Goal: Contribute content: Add original content to the website for others to see

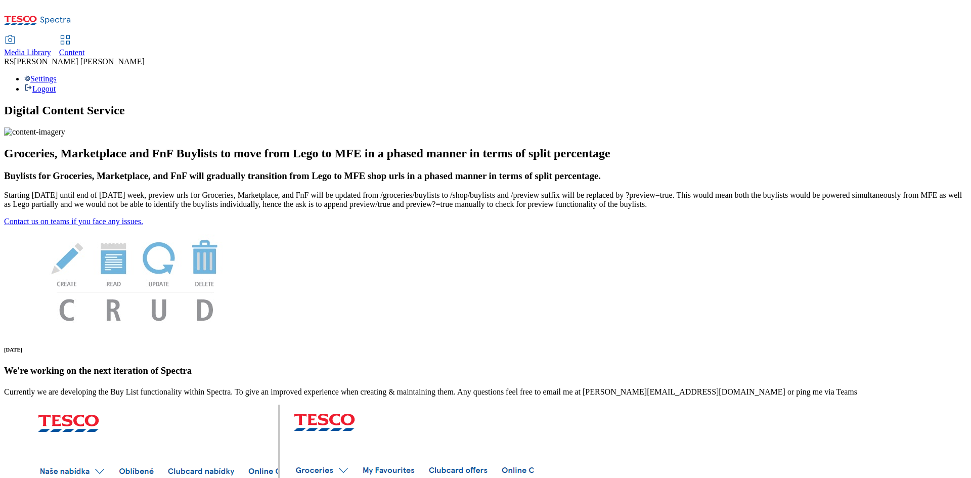
click at [71, 34] on icon at bounding box center [65, 40] width 12 height 12
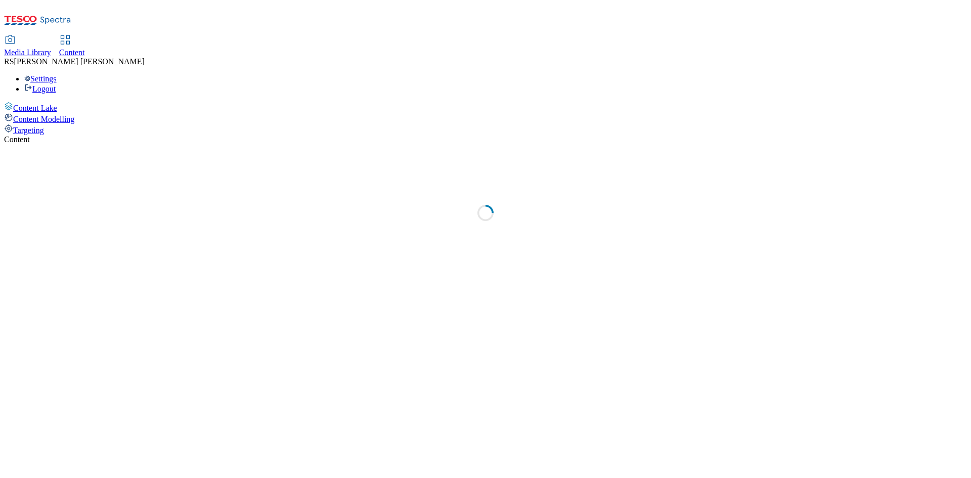
select select "ghs-[GEOGRAPHIC_DATA]"
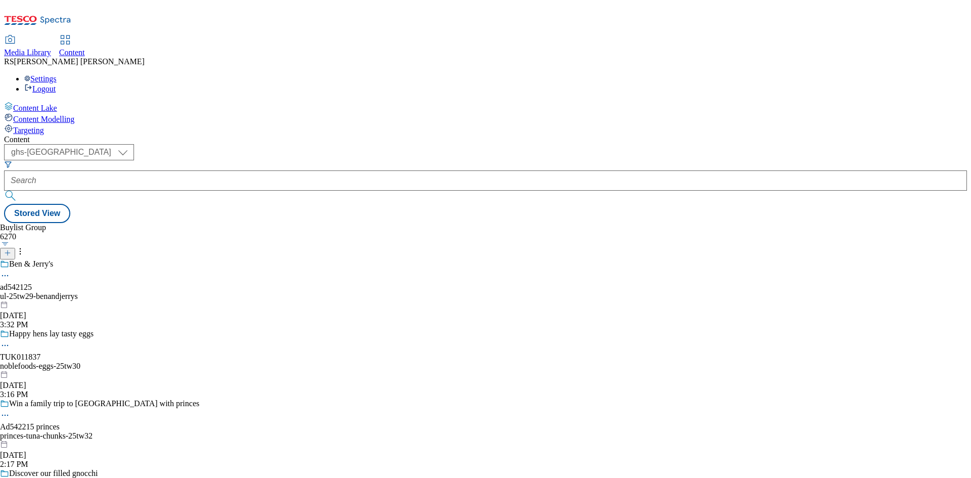
click at [11, 249] on icon at bounding box center [7, 252] width 7 height 7
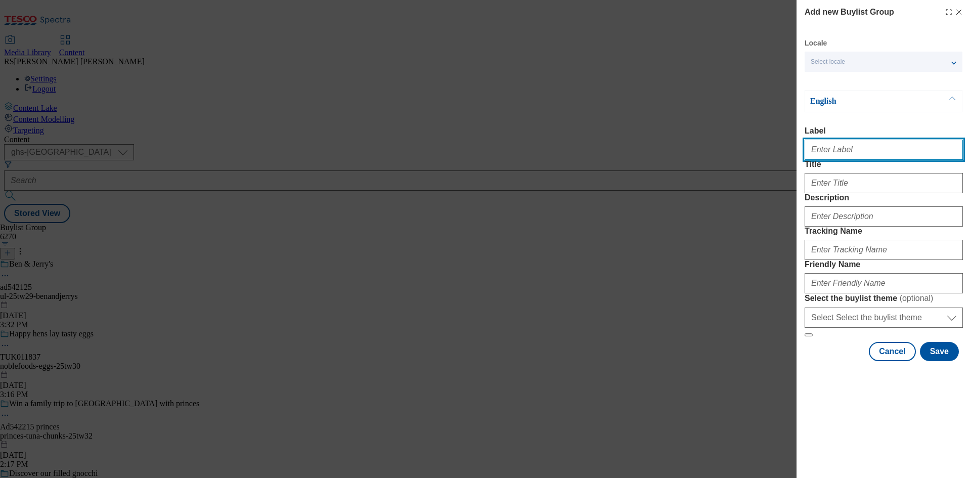
click at [873, 154] on input "Label" at bounding box center [884, 150] width 158 height 20
paste input "542104"
type input "Ad542104"
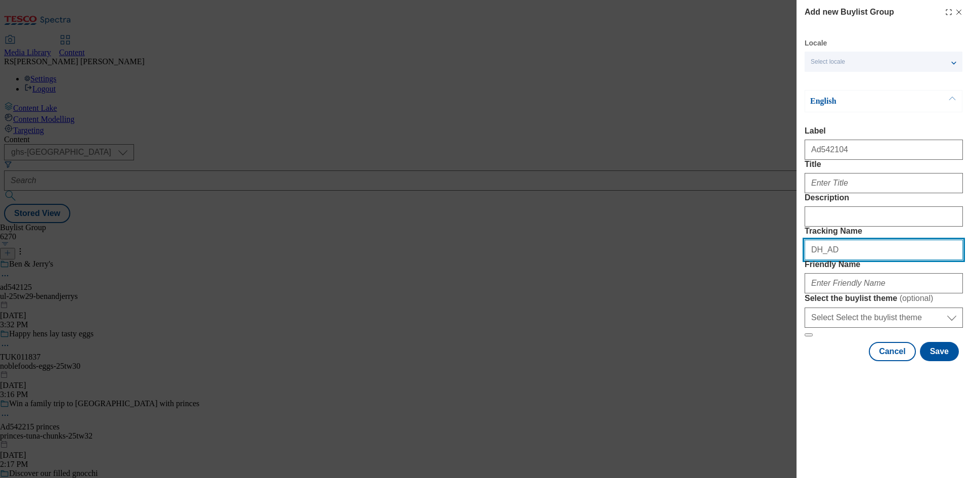
paste input "542104"
type input "DH_AD542104"
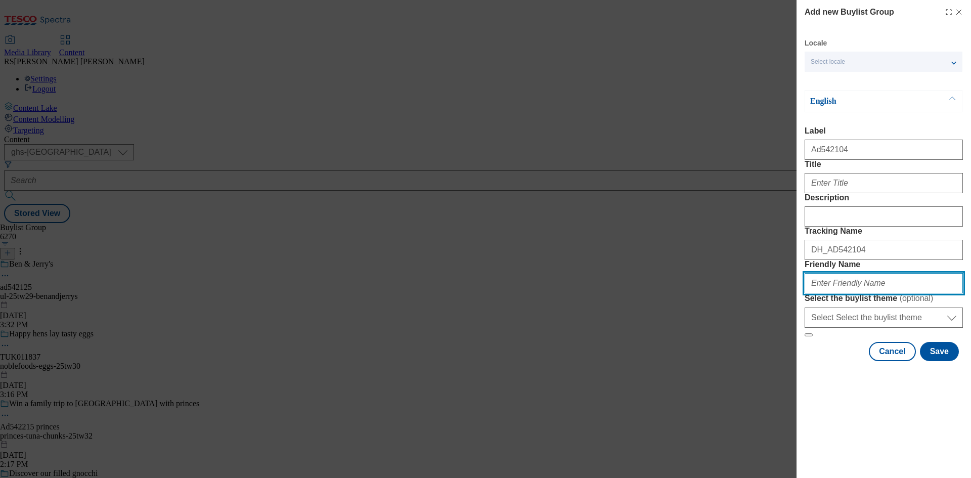
paste input "symingtons-mugshot-25tw32"
type input "symingtons-mugshot-25tw32"
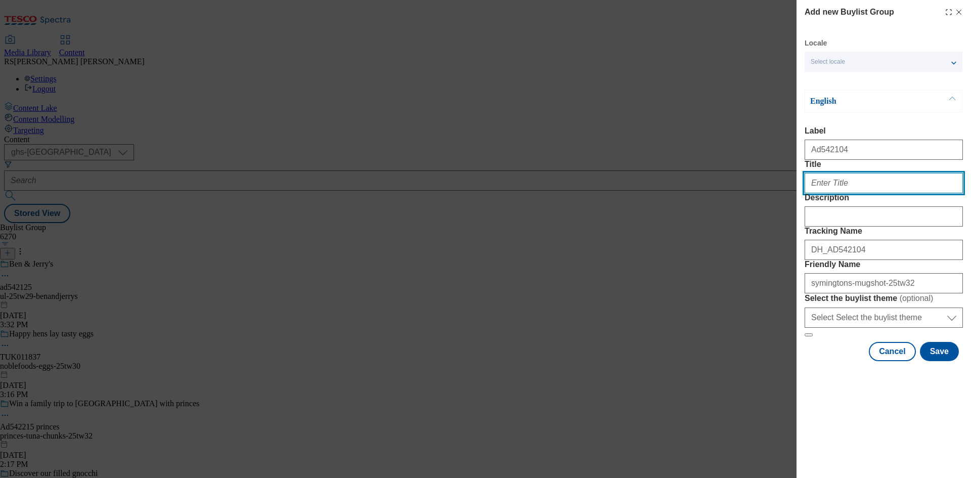
click at [845, 193] on input "Title" at bounding box center [884, 183] width 158 height 20
paste input "The perfect pick me-up"
type input "The perfect pick me-up"
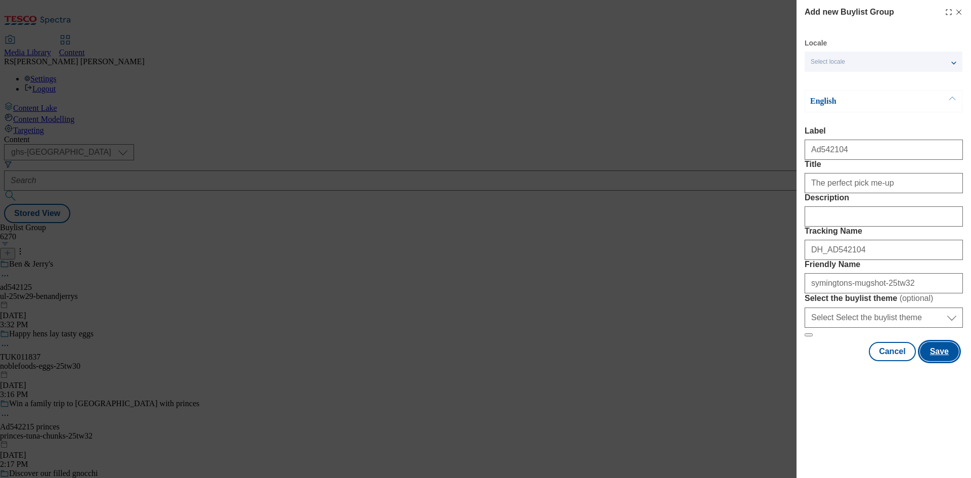
click at [940, 361] on button "Save" at bounding box center [939, 351] width 39 height 19
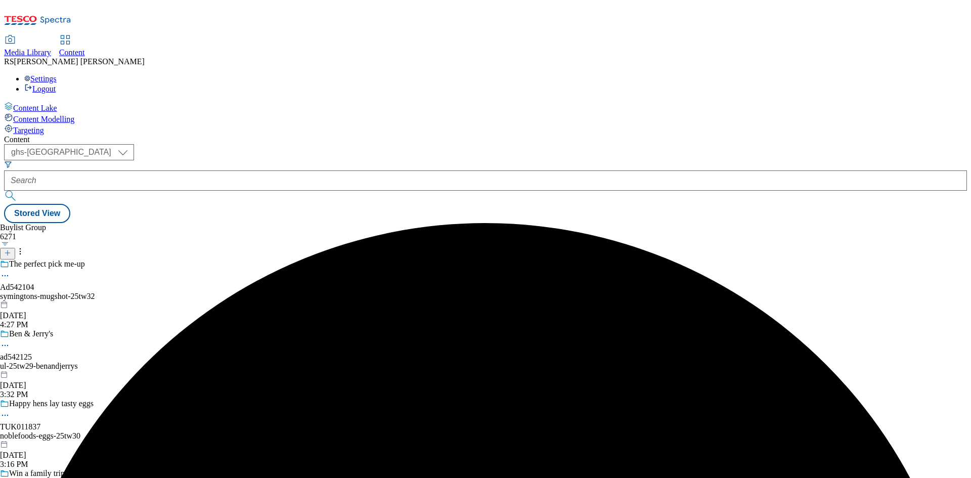
click at [199, 292] on div "symingtons-mugshot-25tw32" at bounding box center [99, 296] width 199 height 9
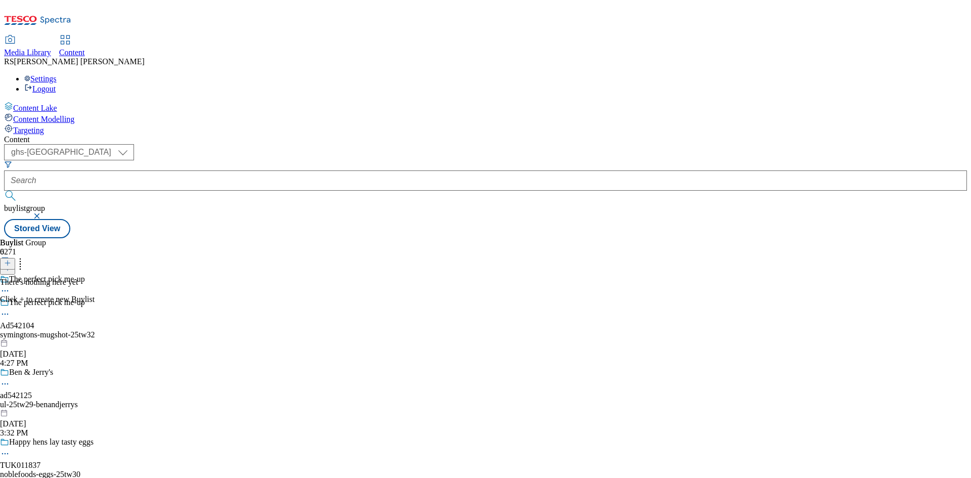
click at [11, 260] on icon at bounding box center [7, 263] width 7 height 7
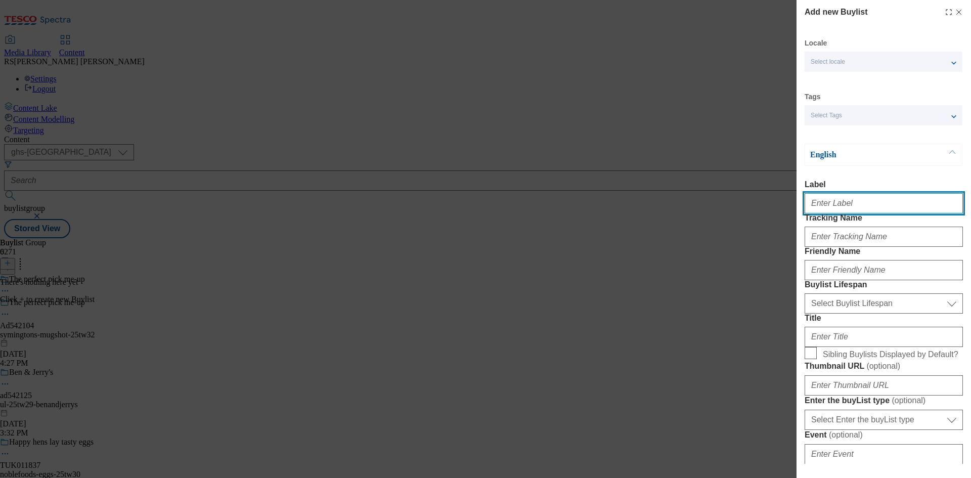
click at [855, 208] on input "Label" at bounding box center [884, 203] width 158 height 20
paste input "542104"
type input "Ad542104"
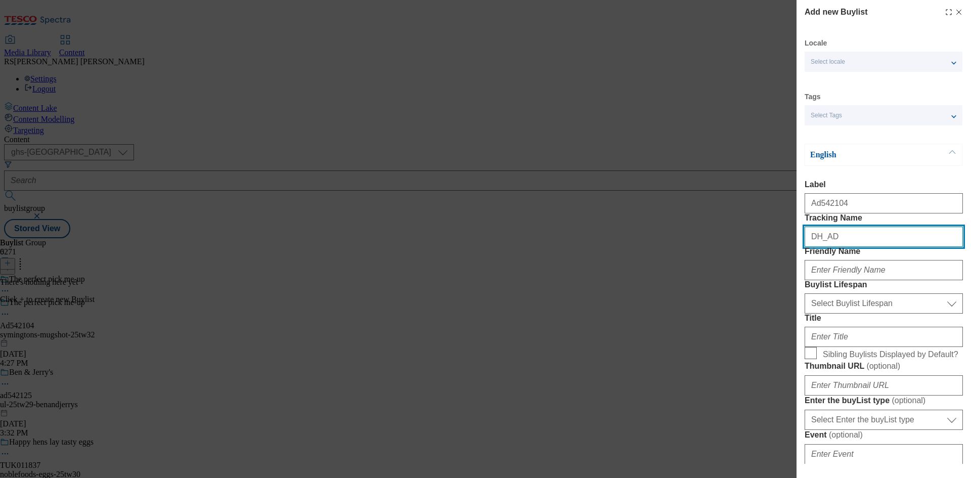
paste input "542104"
type input "DH_AD542104"
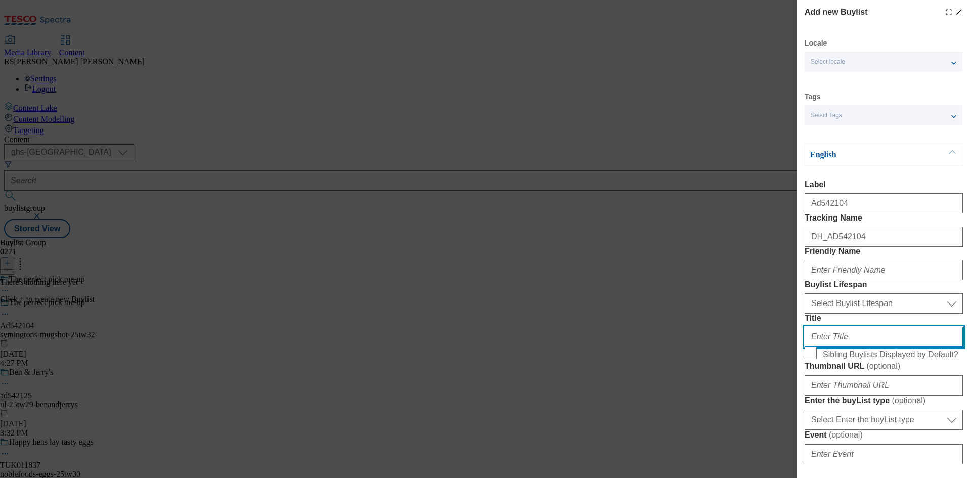
click at [877, 347] on input "Title" at bounding box center [884, 337] width 158 height 20
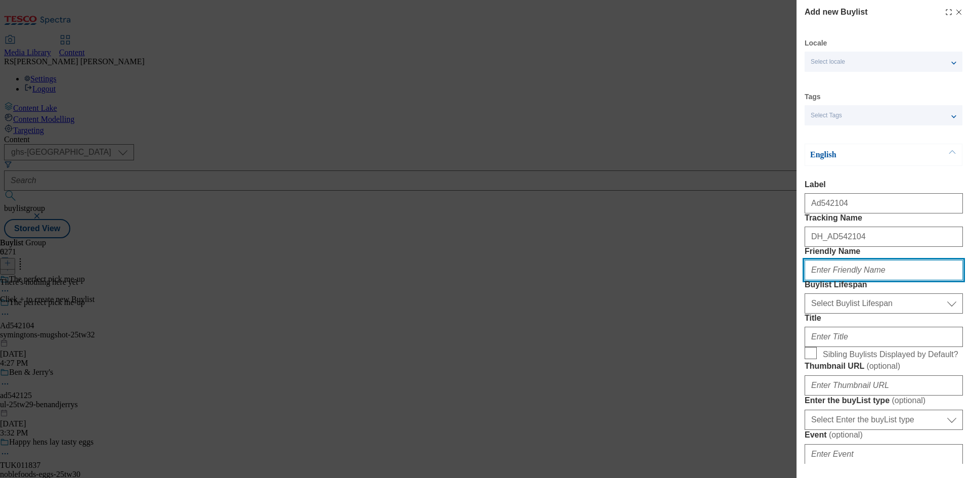
click at [877, 280] on input "Friendly Name" at bounding box center [884, 270] width 158 height 20
paste input "symingtons"
type input "symingtons"
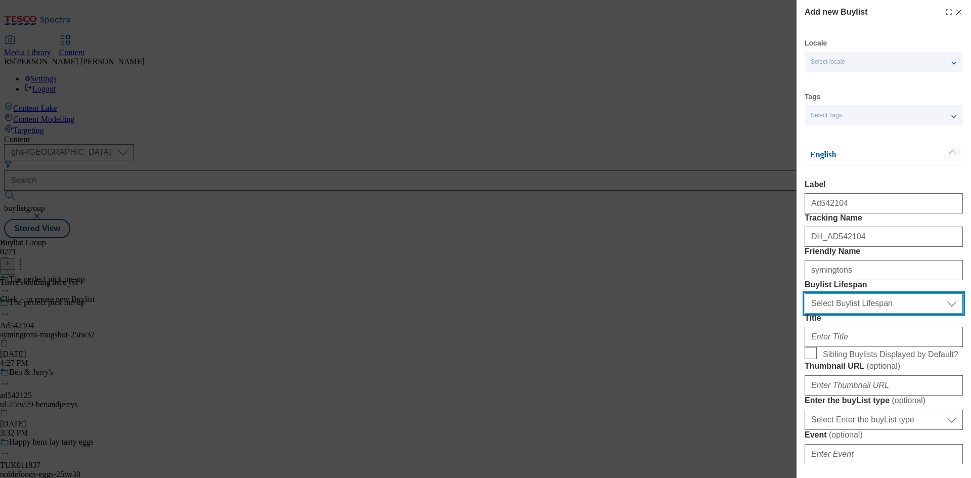
drag, startPoint x: 868, startPoint y: 361, endPoint x: 868, endPoint y: 368, distance: 6.6
click at [868, 314] on select "Select Buylist Lifespan evergreen seasonal tactical" at bounding box center [884, 303] width 158 height 20
select select "tactical"
click at [805, 314] on select "Select Buylist Lifespan evergreen seasonal tactical" at bounding box center [884, 303] width 158 height 20
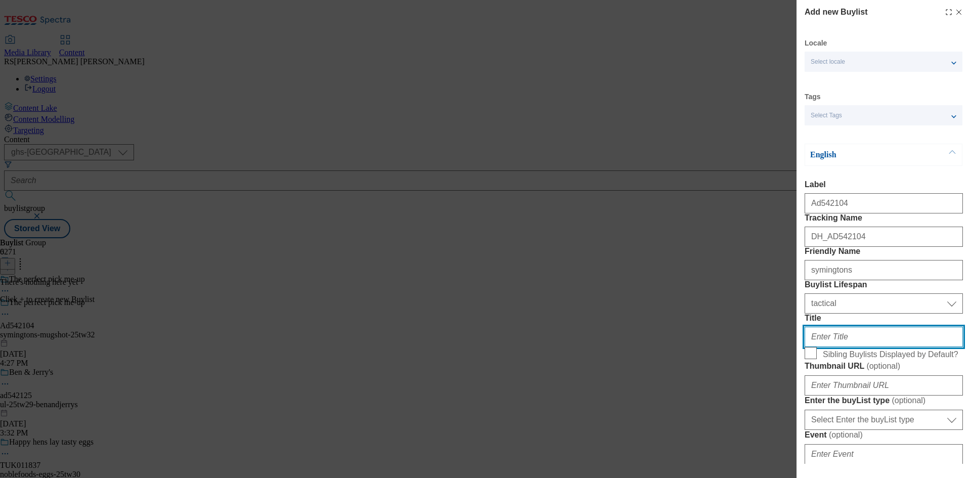
click at [849, 347] on input "Title" at bounding box center [884, 337] width 158 height 20
click at [847, 347] on input "Title" at bounding box center [884, 337] width 158 height 20
paste input "Take five and refuel with a Mug Shot mmm-moment!"
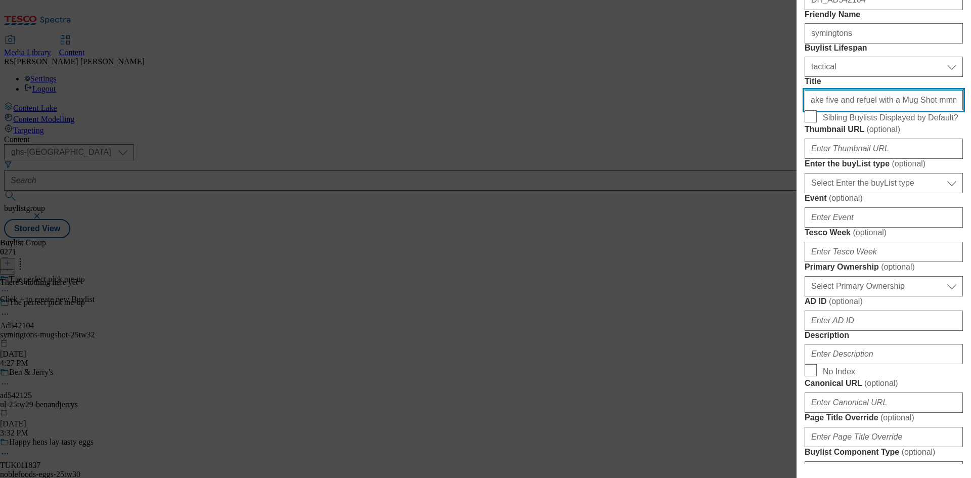
scroll to position [253, 0]
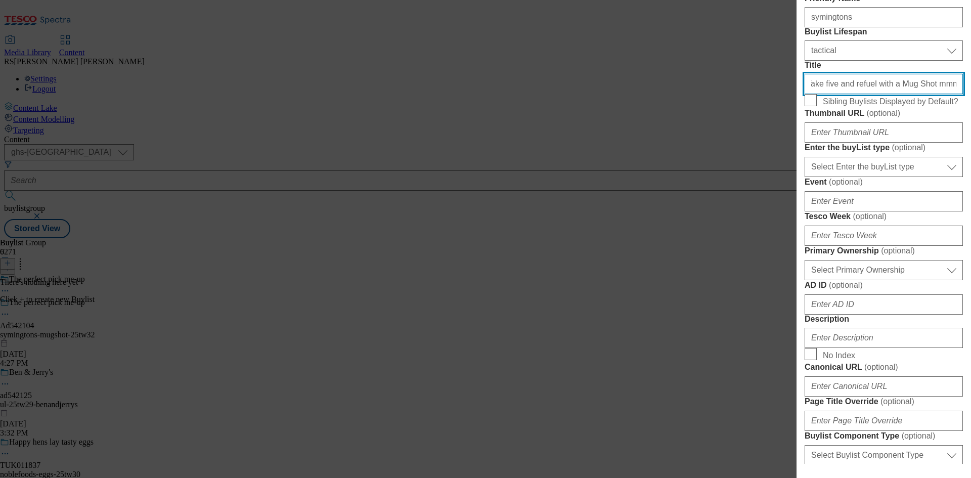
type input "Take five and refuel with a Mug Shot mmm-moment!"
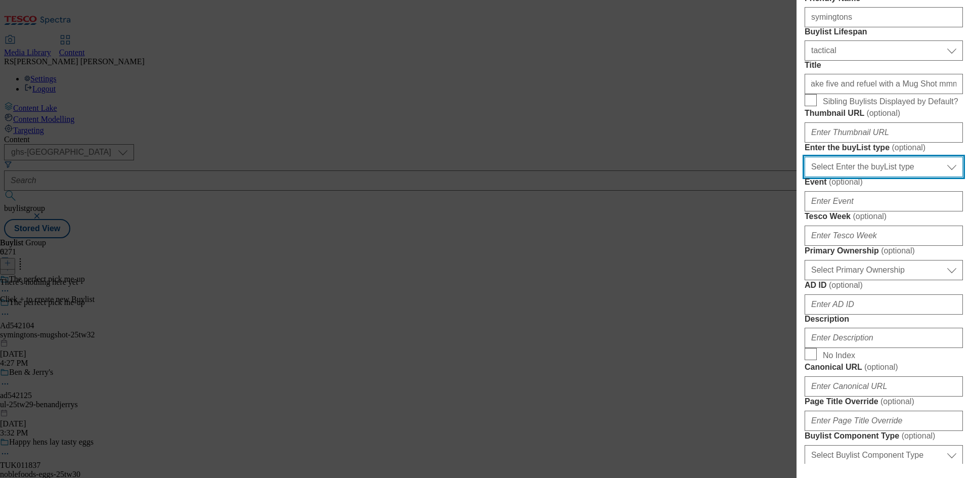
drag, startPoint x: 878, startPoint y: 276, endPoint x: 886, endPoint y: 282, distance: 10.4
click at [878, 177] on select "Select Enter the buyList type event supplier funded long term >4 weeks supplier…" at bounding box center [884, 167] width 158 height 20
select select "supplier funded short term 1-3 weeks"
click at [805, 177] on select "Select Enter the buyList type event supplier funded long term >4 weeks supplier…" at bounding box center [884, 167] width 158 height 20
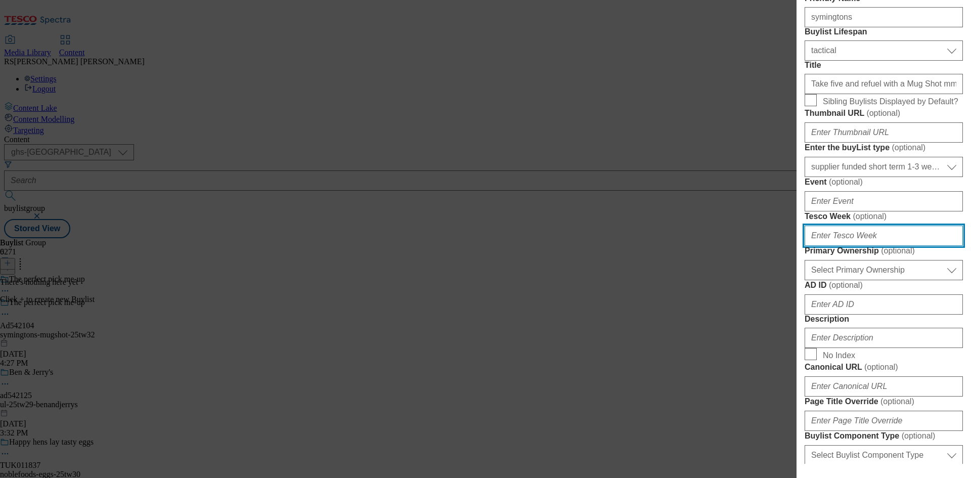
click at [861, 246] on input "Tesco Week ( optional )" at bounding box center [884, 236] width 158 height 20
type input "32"
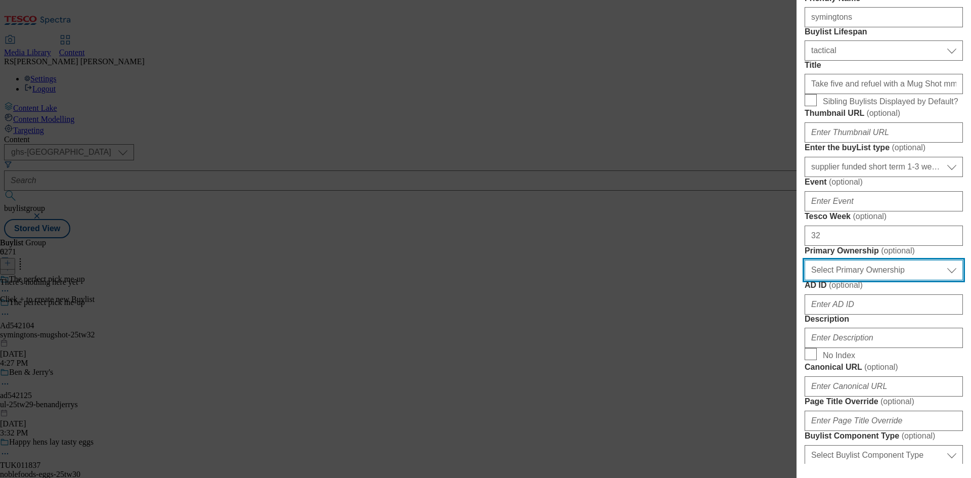
click at [889, 280] on select "Select Primary Ownership [PERSON_NAME]" at bounding box center [884, 270] width 158 height 20
select select "dunnhumby"
click at [805, 280] on select "Select Primary Ownership [PERSON_NAME]" at bounding box center [884, 270] width 158 height 20
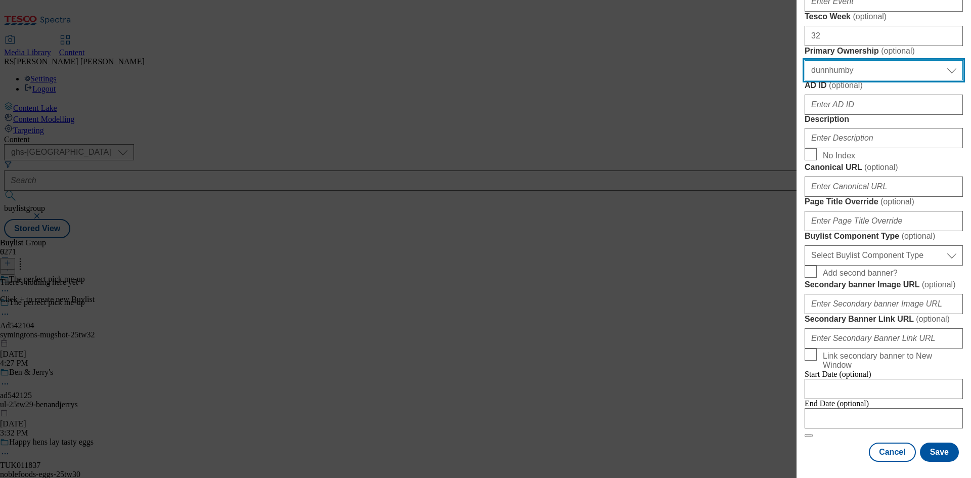
scroll to position [506, 0]
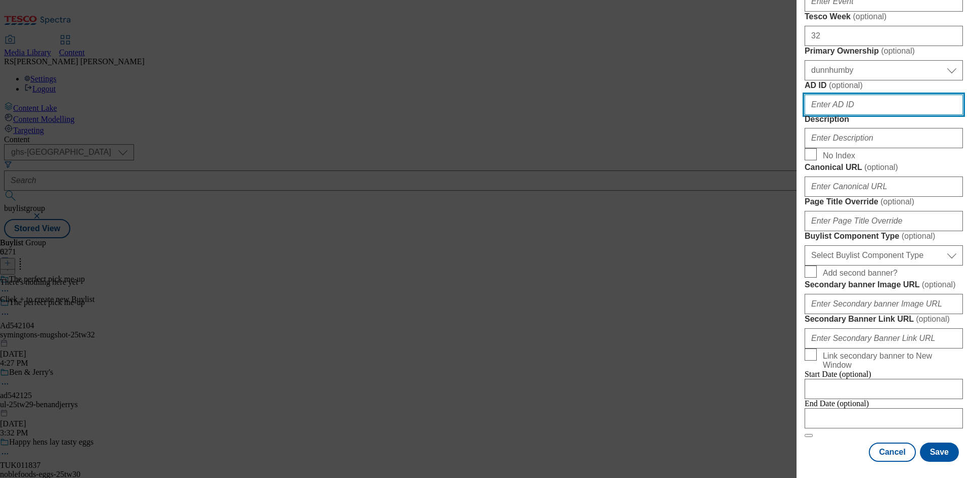
click at [846, 115] on input "AD ID ( optional )" at bounding box center [884, 105] width 158 height 20
paste input "542104"
type input "542104"
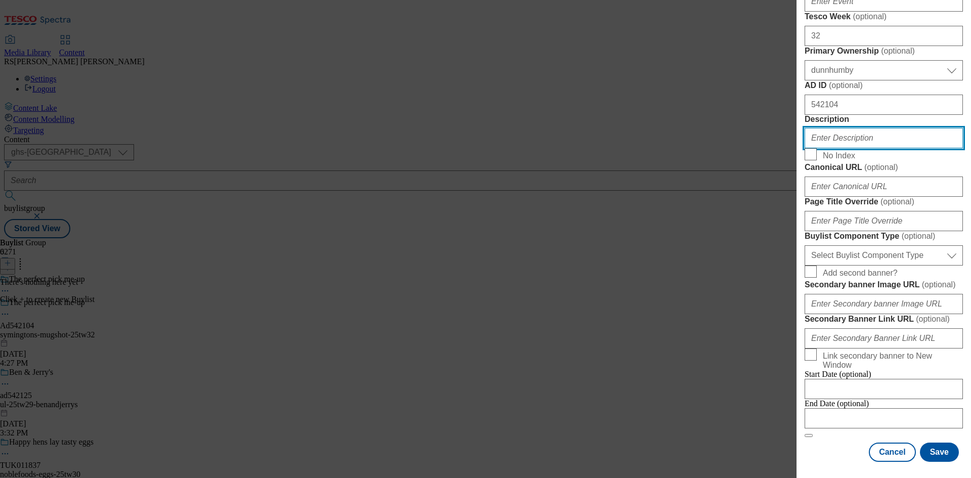
click at [873, 148] on input "Description" at bounding box center [884, 138] width 158 height 20
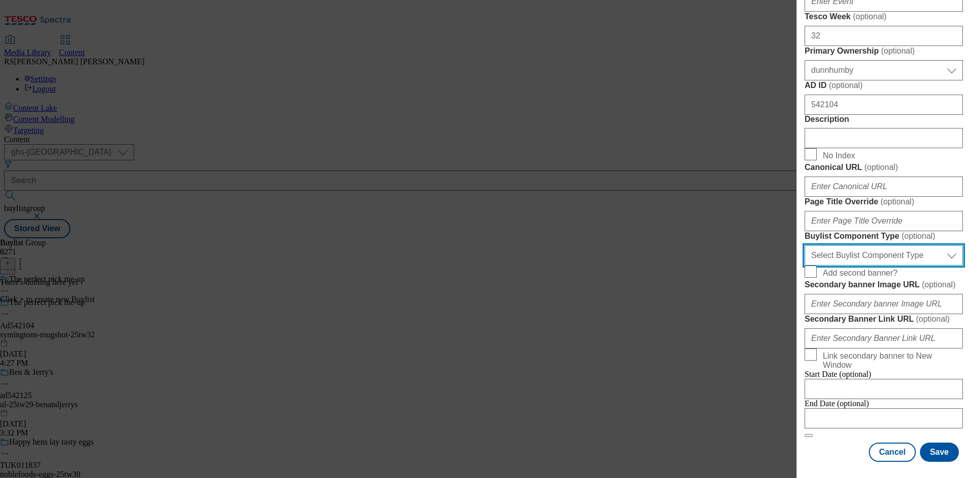
drag, startPoint x: 905, startPoint y: 163, endPoint x: 909, endPoint y: 174, distance: 11.2
click at [905, 245] on select "Select Buylist Component Type Banner Competition Header Meal" at bounding box center [884, 255] width 158 height 20
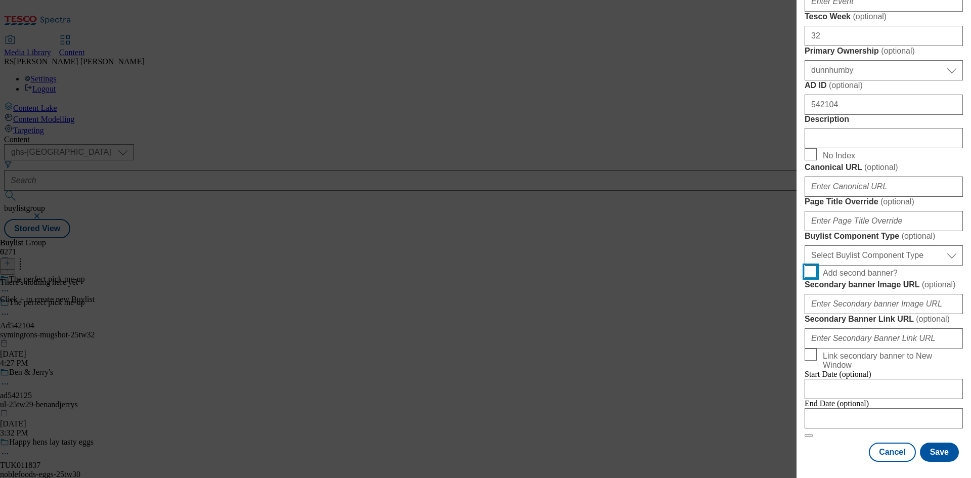
scroll to position [789, 0]
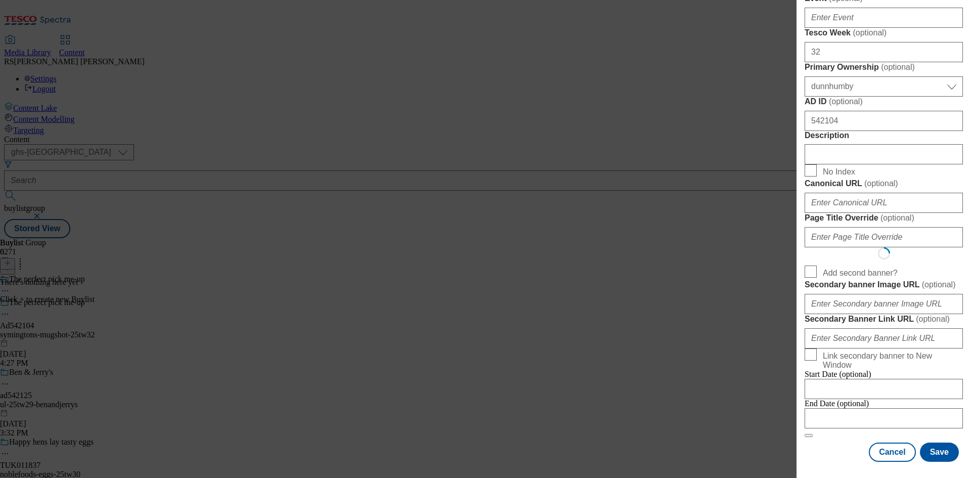
select select "Banner"
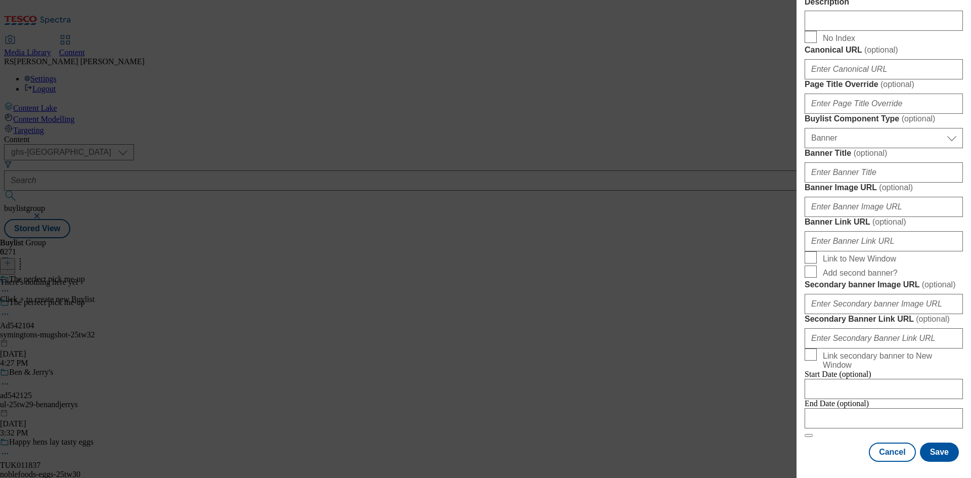
scroll to position [1003, 0]
click at [834, 443] on div "Cancel Save" at bounding box center [884, 452] width 158 height 19
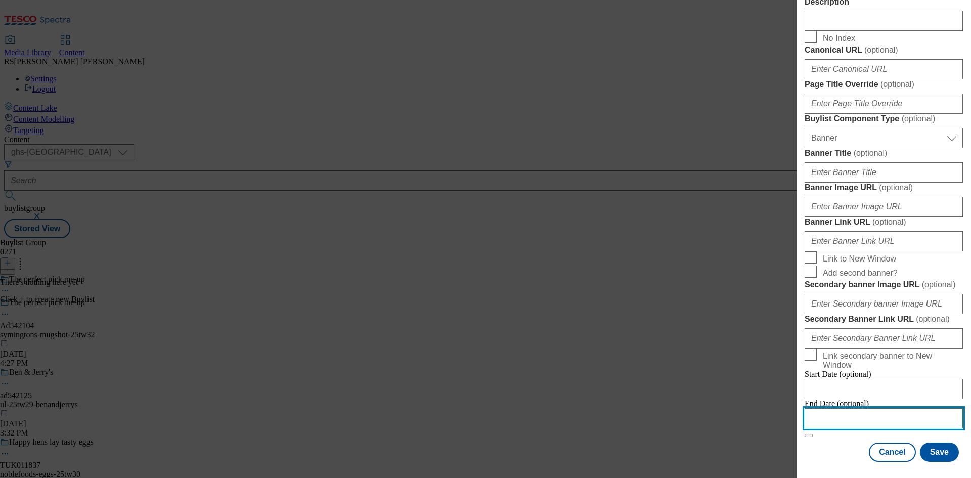
click at [870, 408] on input "Modal" at bounding box center [884, 418] width 158 height 20
select select "2025"
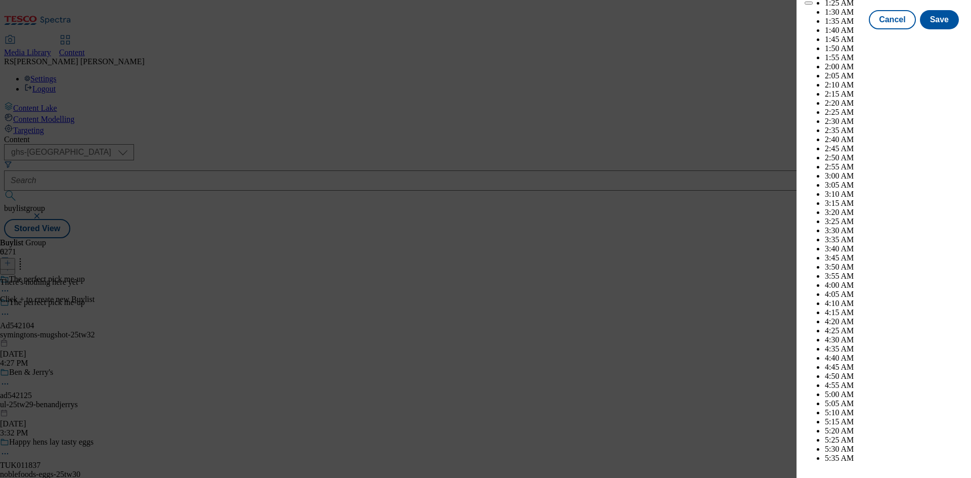
scroll to position [3680, 0]
select select "December"
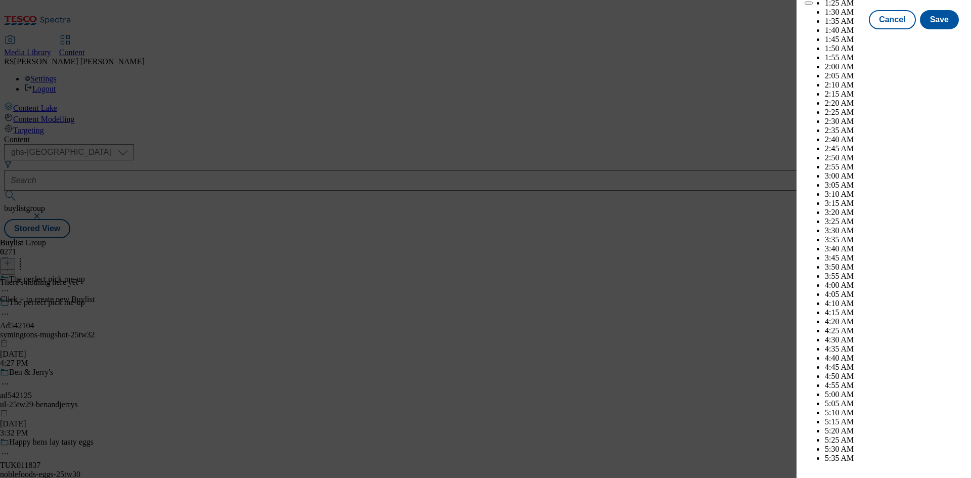
click at [933, 38] on button "Save" at bounding box center [939, 28] width 39 height 19
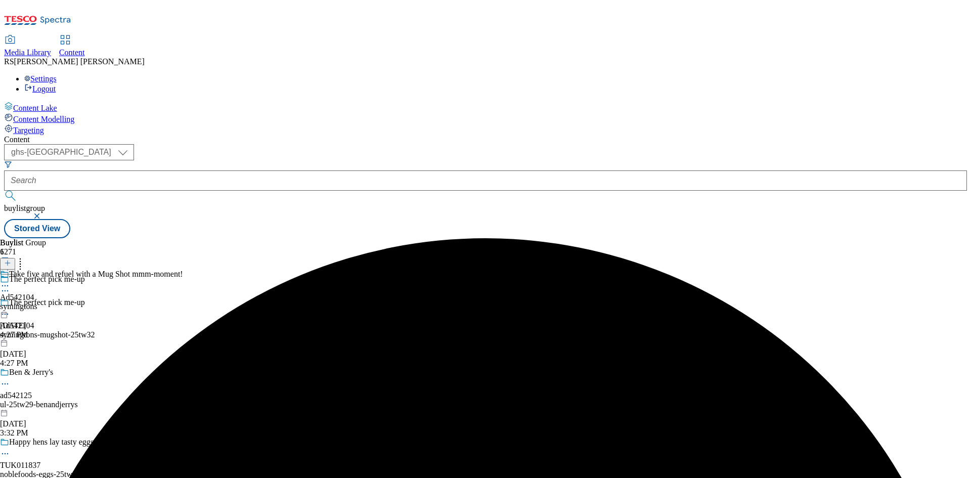
click at [183, 302] on div "symingtons" at bounding box center [91, 306] width 183 height 9
click at [11, 260] on icon at bounding box center [7, 263] width 7 height 7
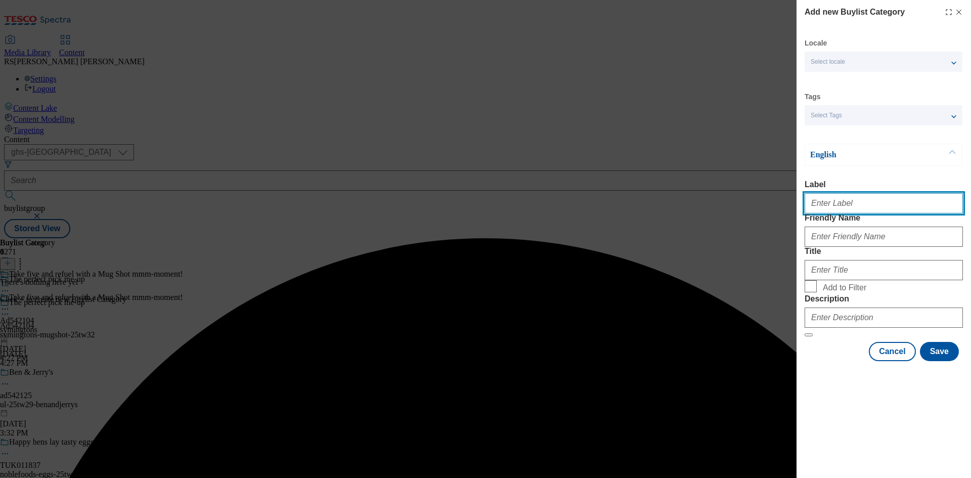
click at [861, 213] on input "Label" at bounding box center [884, 203] width 158 height 20
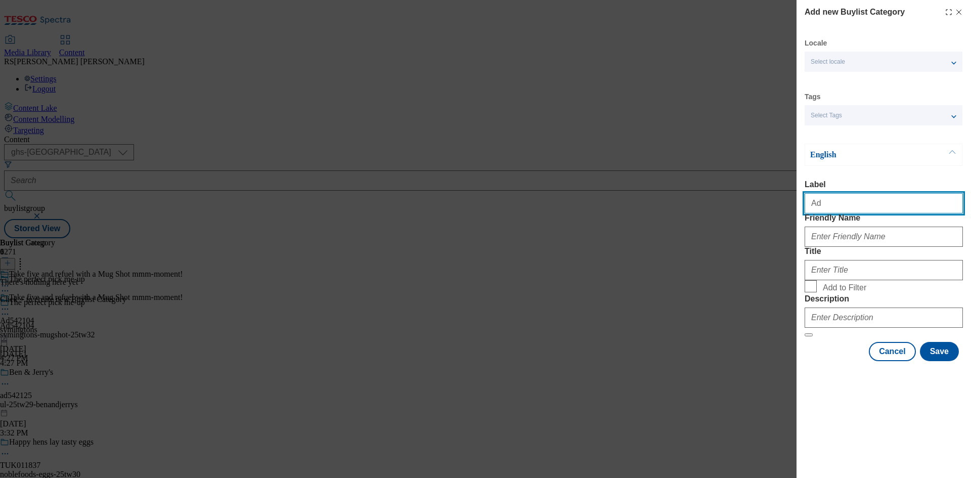
paste input "542104"
type input "Ad542104"
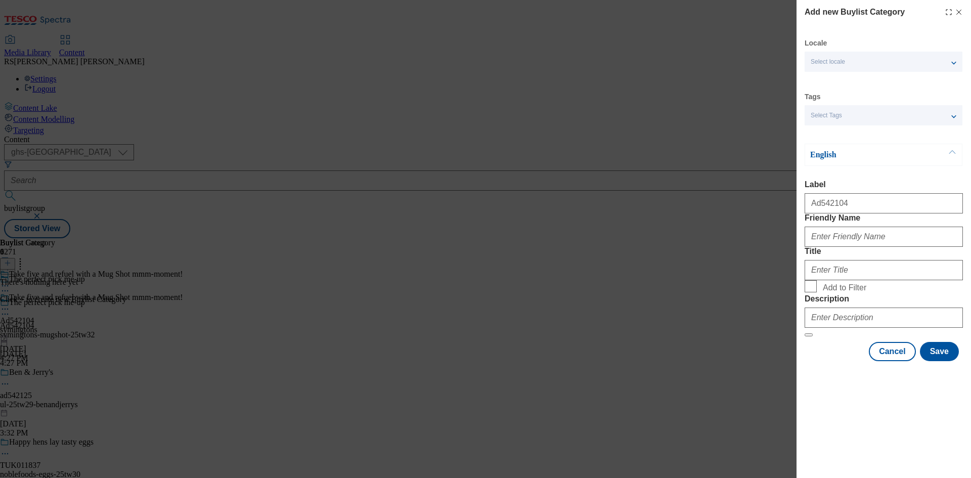
click at [756, 414] on div "Add new Buylist Category Locale Select locale English Welsh Tags Select Tags fn…" at bounding box center [485, 239] width 971 height 478
drag, startPoint x: 862, startPoint y: 255, endPoint x: 875, endPoint y: 283, distance: 29.9
click at [862, 247] on input "Friendly Name" at bounding box center [884, 237] width 158 height 20
paste input "symingtons-mugshot"
type input "symingtons-mugshot"
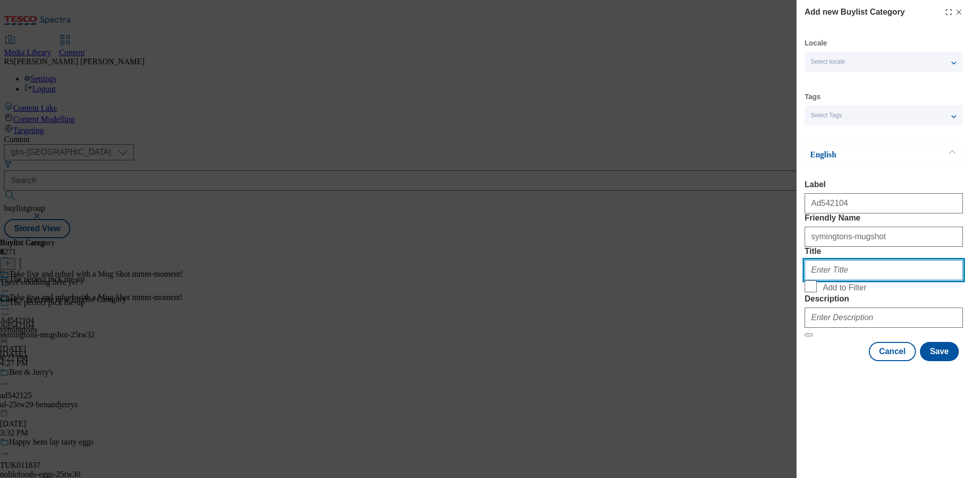
click at [866, 280] on input "Title" at bounding box center [884, 270] width 158 height 20
paste input "Symingtons"
type input "Symingtons"
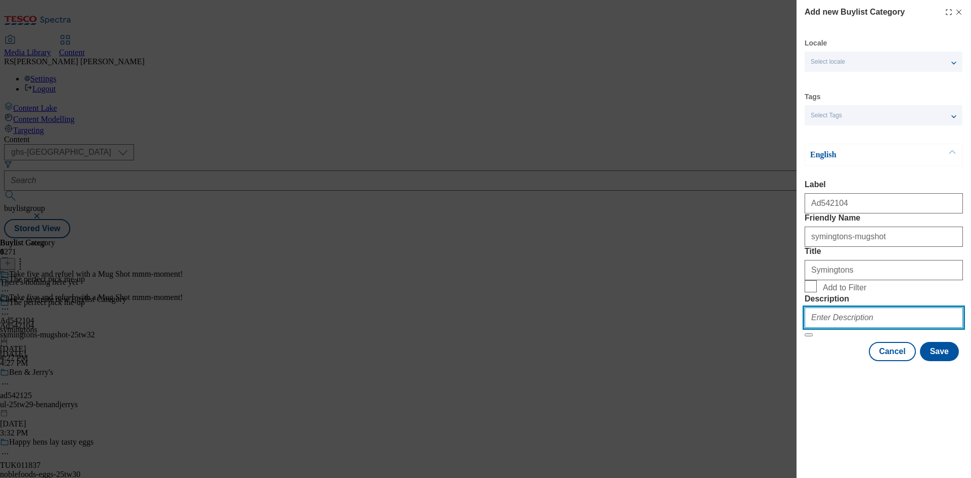
click at [860, 328] on input "Description" at bounding box center [884, 318] width 158 height 20
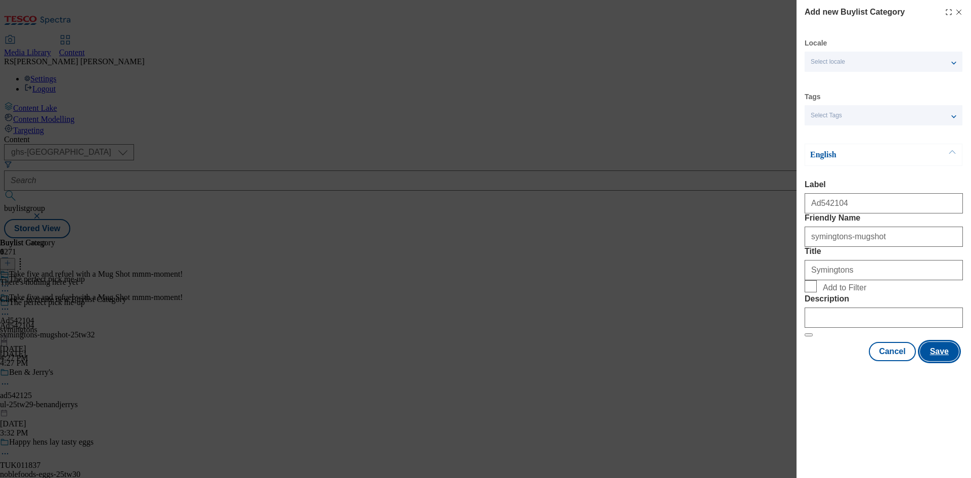
click at [937, 361] on button "Save" at bounding box center [939, 351] width 39 height 19
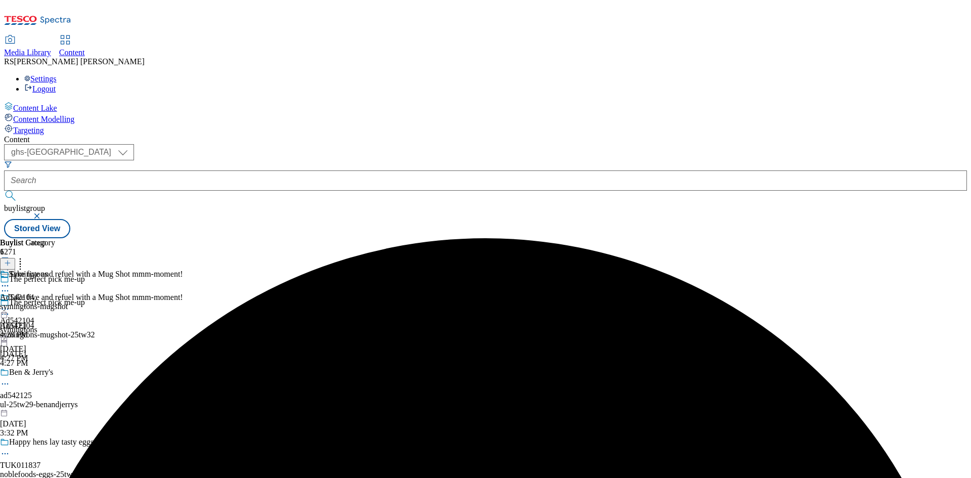
click at [68, 302] on div "symingtons-mugshot" at bounding box center [34, 306] width 68 height 9
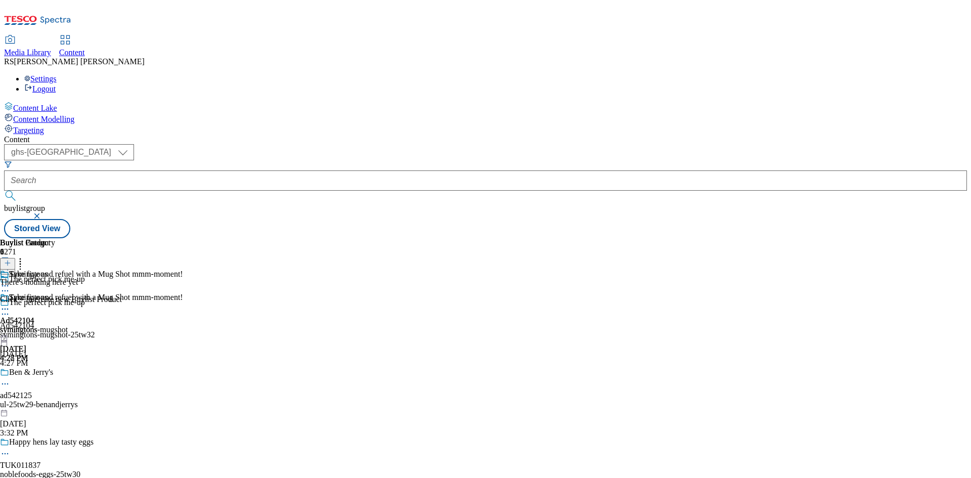
click at [10, 309] on icon at bounding box center [5, 314] width 10 height 10
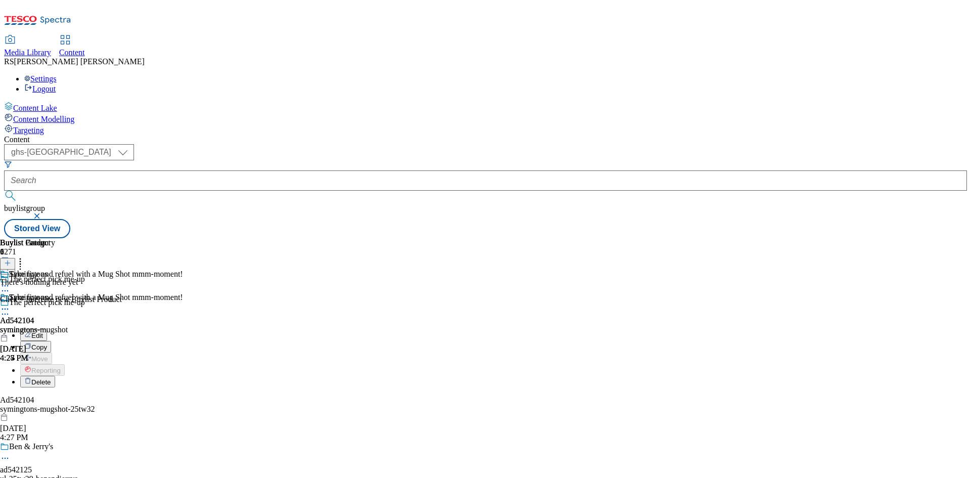
click at [43, 332] on span "Edit" at bounding box center [37, 336] width 12 height 8
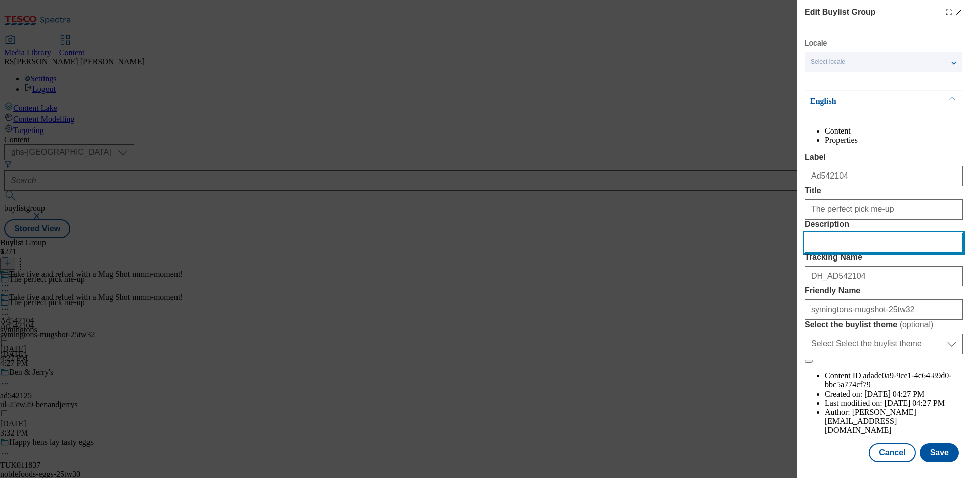
click at [865, 253] on input "Description" at bounding box center [884, 243] width 158 height 20
paste input "Mug Shot Flavoursome Roast Chicken Pasta"
type input "Mug Shot Flavoursome Roast Chicken Pasta"
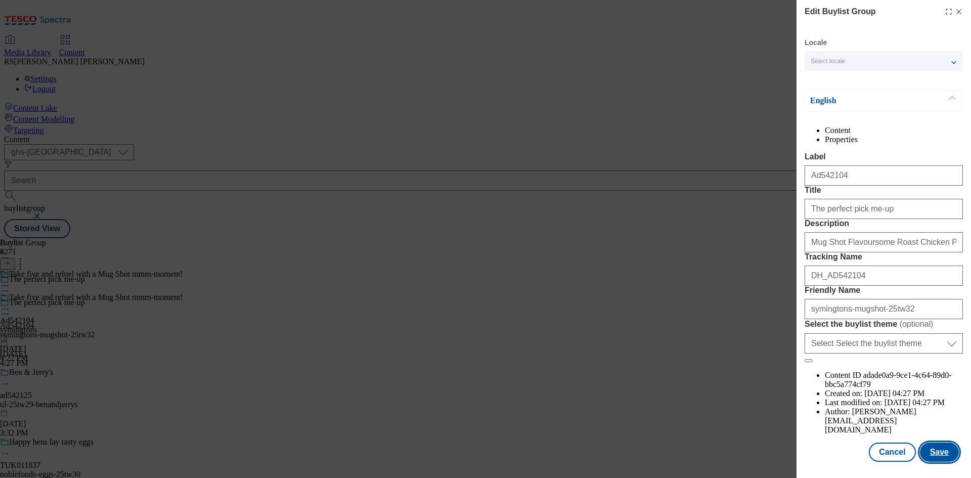
click at [935, 453] on button "Save" at bounding box center [939, 452] width 39 height 19
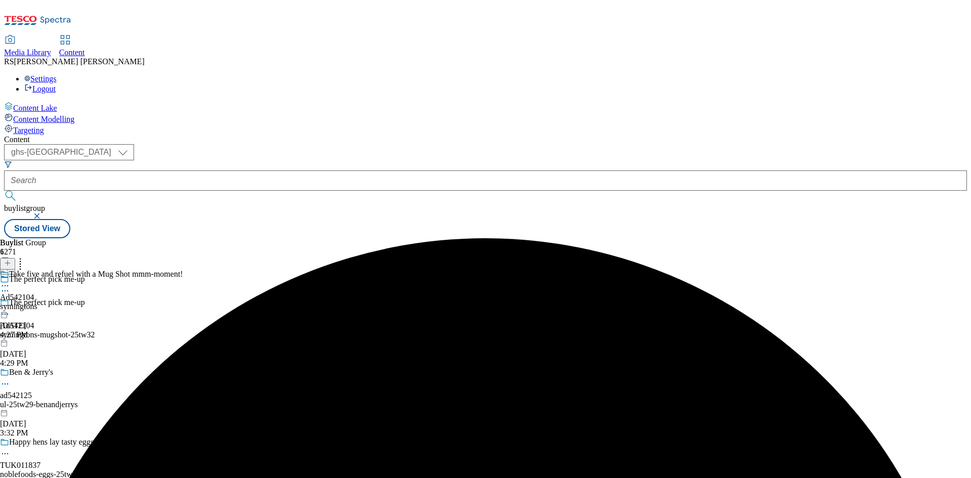
click at [10, 281] on icon at bounding box center [5, 286] width 10 height 10
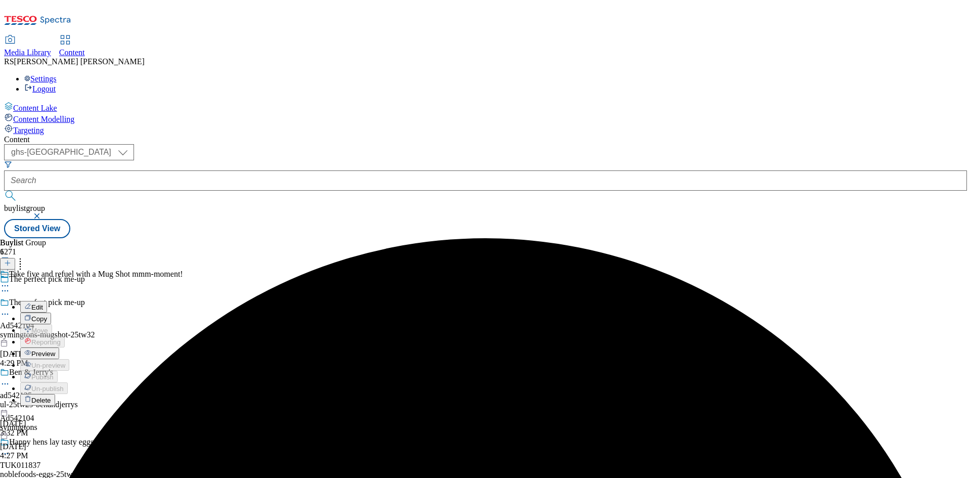
click at [47, 301] on button "Edit" at bounding box center [33, 307] width 27 height 12
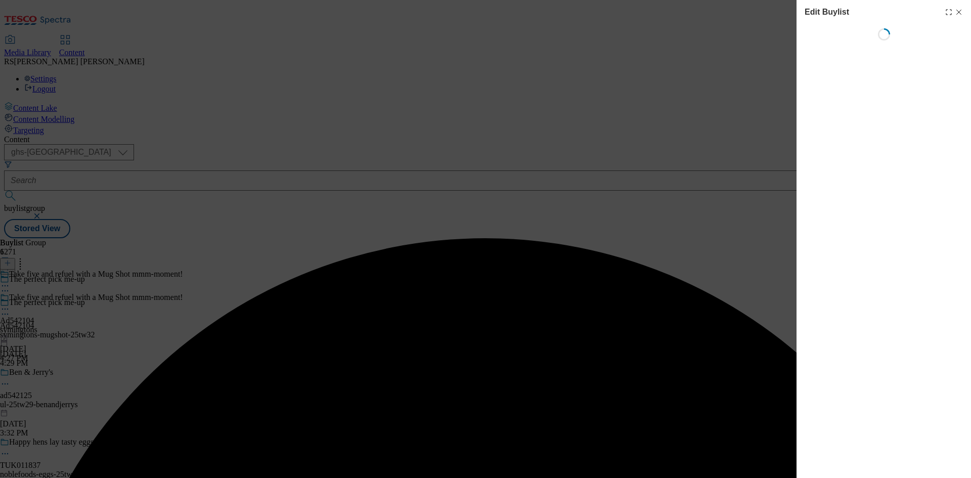
select select "tactical"
select select "supplier funded short term 1-3 weeks"
select select "dunnhumby"
select select "Banner"
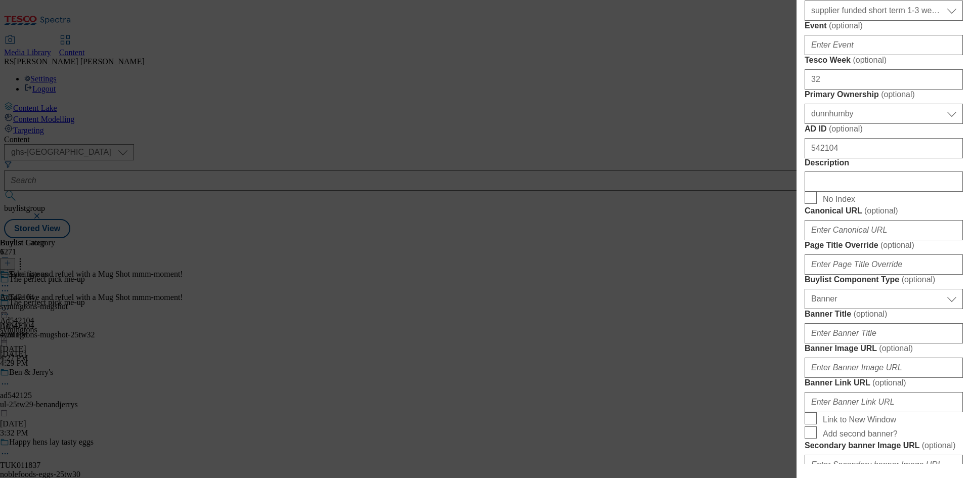
scroll to position [455, 0]
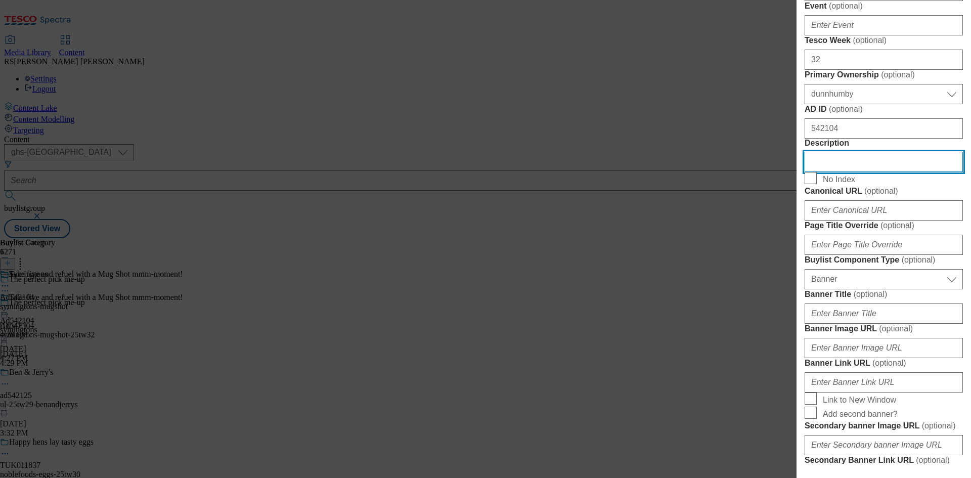
click at [870, 172] on input "Description" at bounding box center [884, 162] width 158 height 20
paste input "Mug Shot Flavoursome Roast Chicken Pasta"
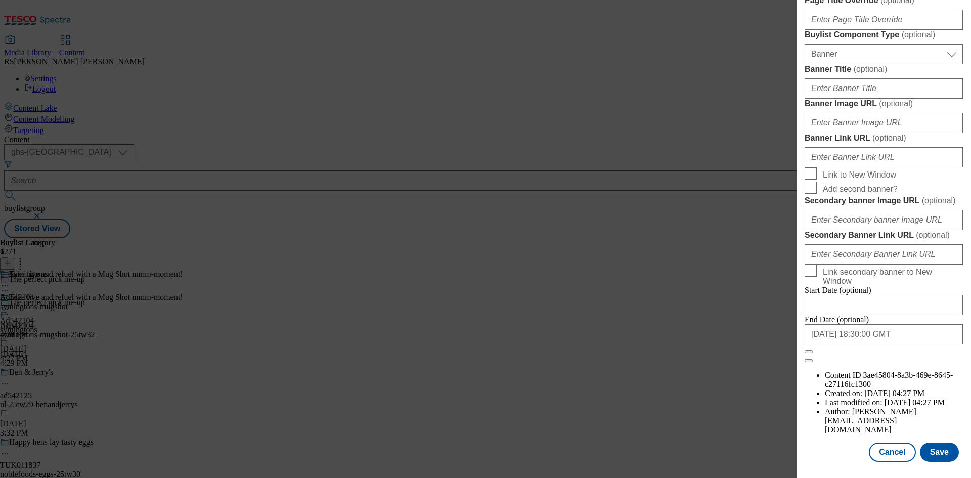
scroll to position [1047, 0]
type input "Mug Shot Flavoursome Roast Chicken Pasta"
click at [938, 449] on button "Save" at bounding box center [939, 452] width 39 height 19
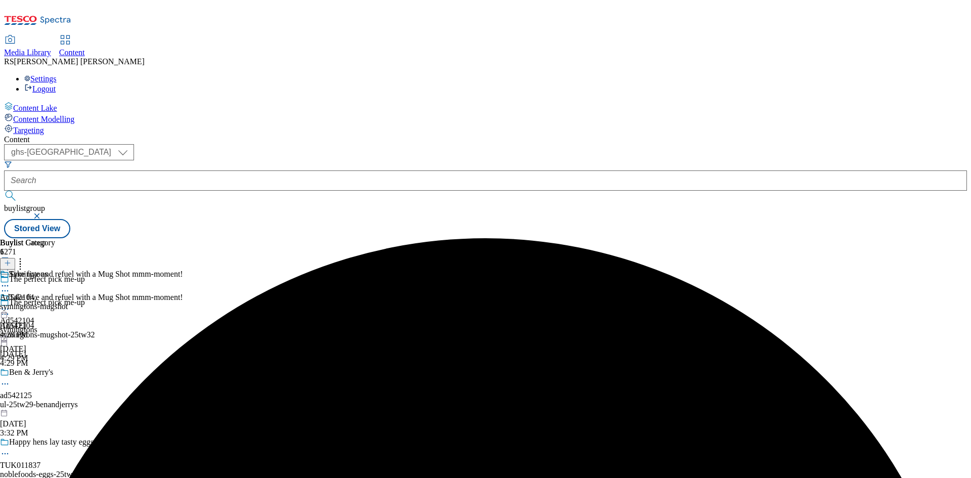
click at [10, 281] on icon at bounding box center [5, 286] width 10 height 10
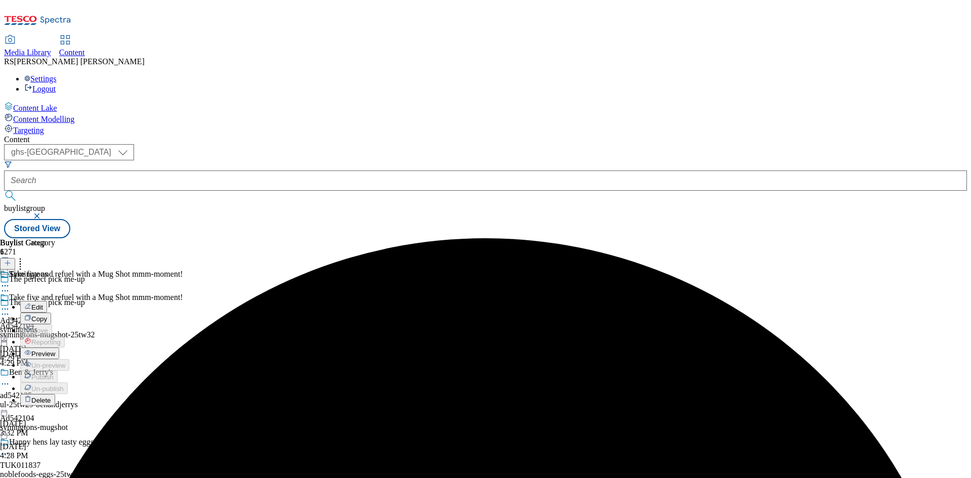
click at [43, 304] on span "Edit" at bounding box center [37, 308] width 12 height 8
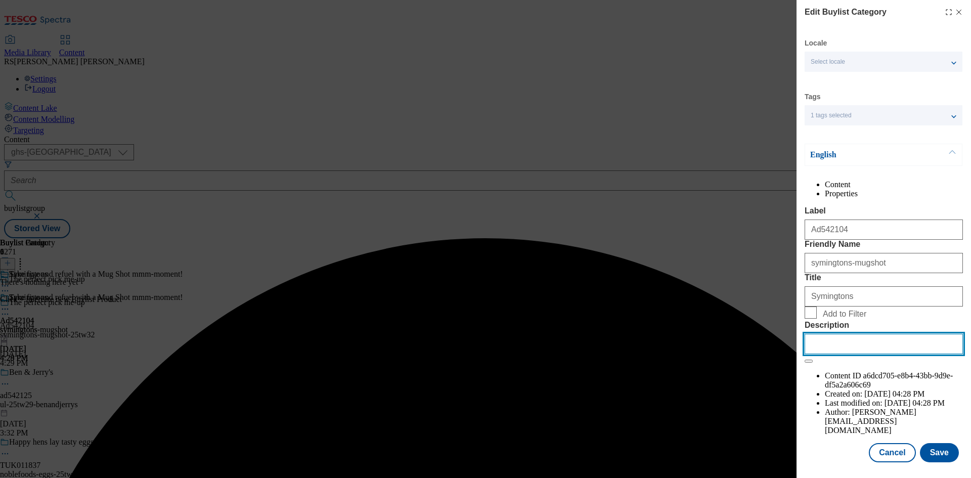
click at [879, 354] on input "Description" at bounding box center [884, 344] width 158 height 20
paste input "Mug Shot Flavoursome Roast Chicken Pasta"
type input "Mug Shot Flavoursome Roast Chicken Pasta"
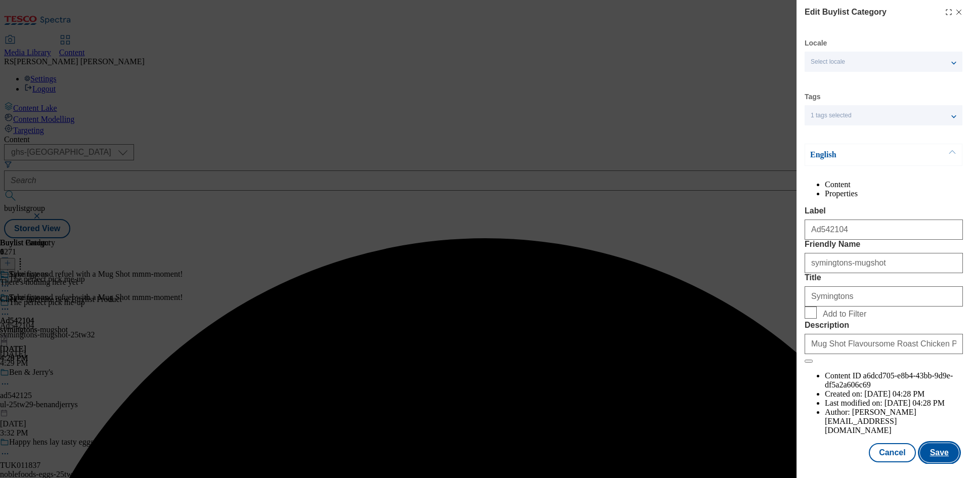
click at [935, 461] on button "Save" at bounding box center [939, 452] width 39 height 19
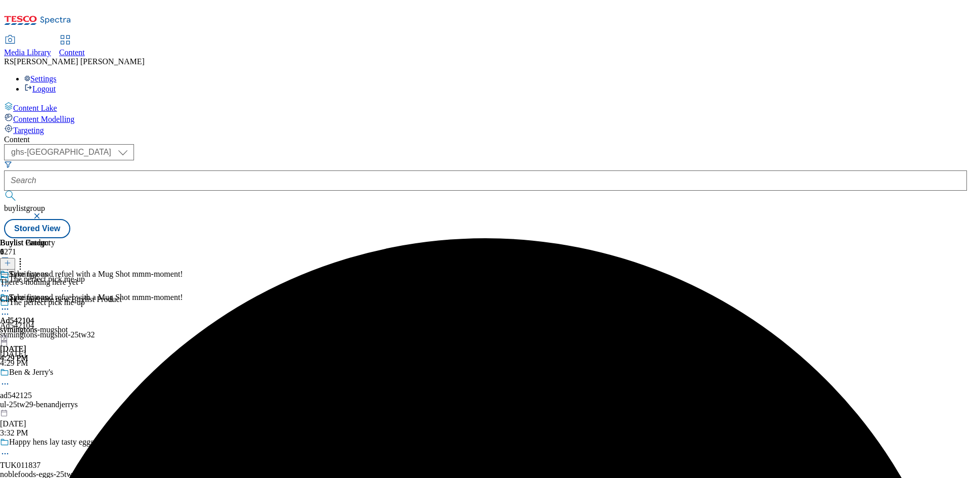
click at [10, 304] on icon at bounding box center [5, 309] width 10 height 10
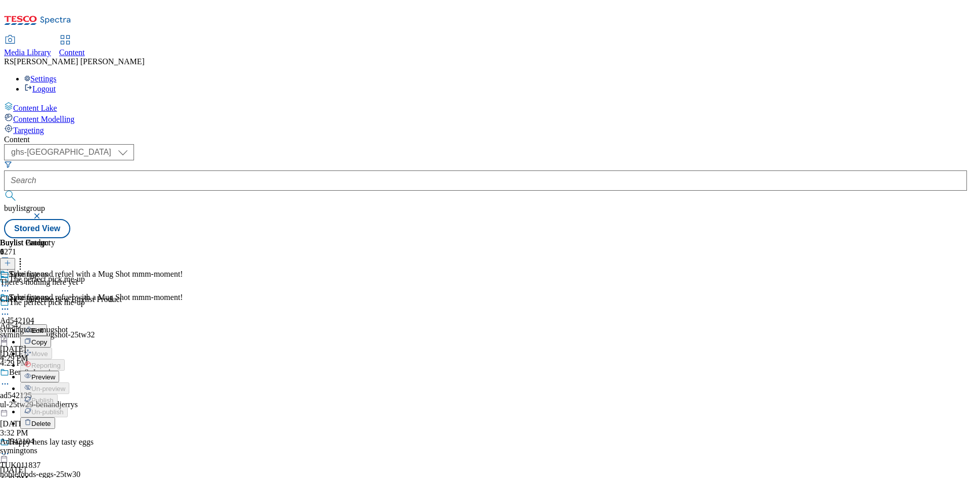
click at [55, 373] on span "Preview" at bounding box center [43, 377] width 24 height 8
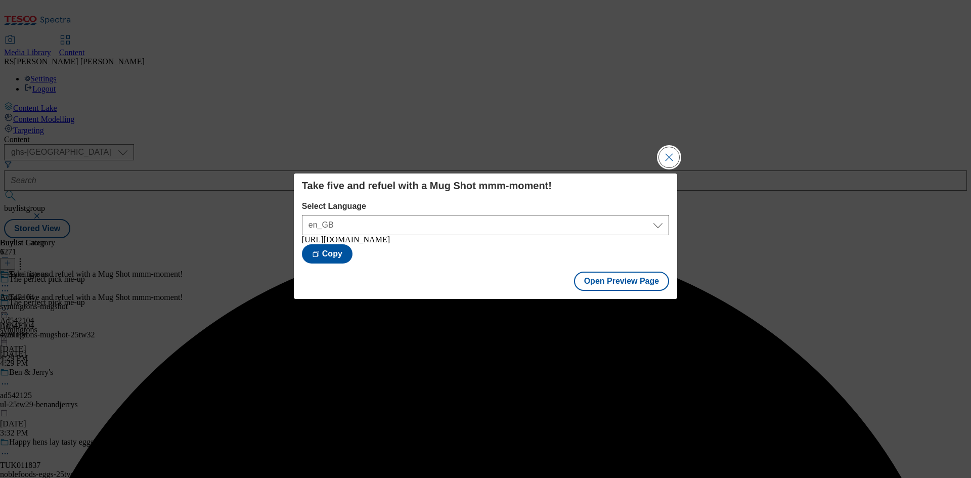
click at [670, 152] on button "Close Modal" at bounding box center [669, 157] width 20 height 20
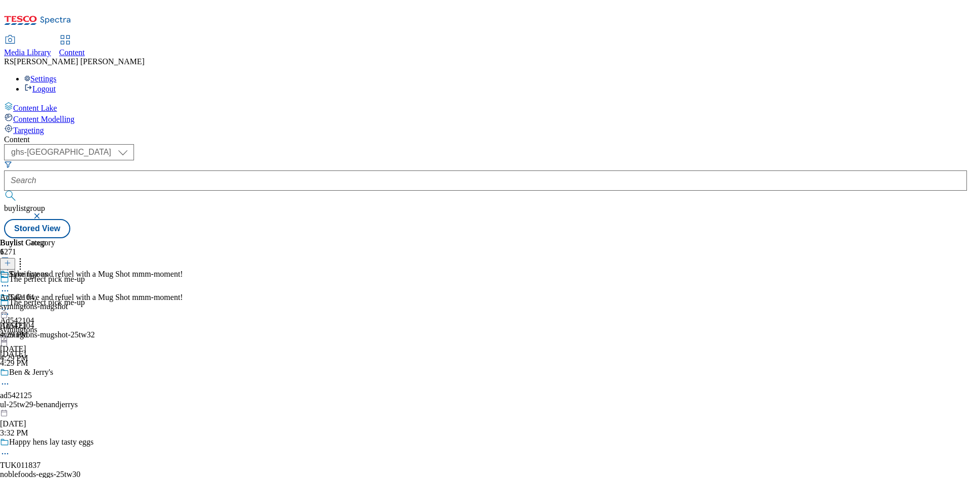
click at [10, 304] on icon at bounding box center [5, 309] width 10 height 10
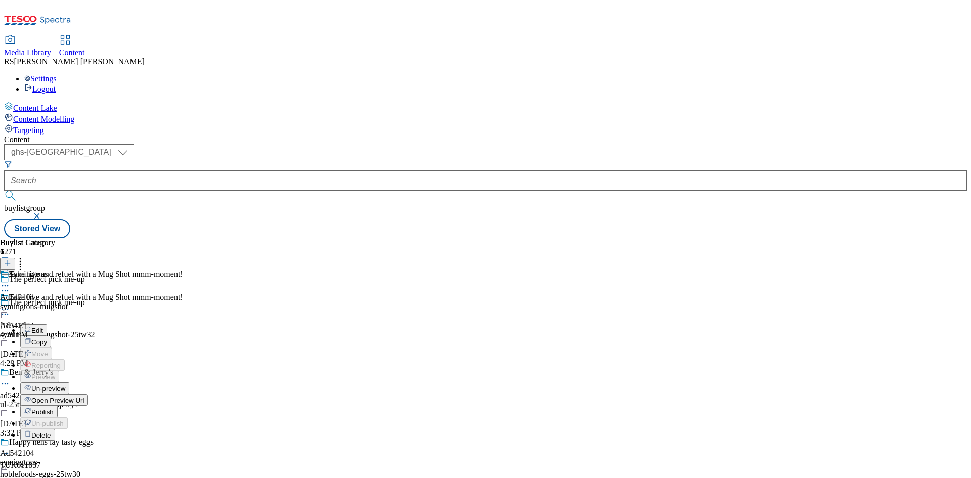
click at [54, 408] on span "Publish" at bounding box center [42, 412] width 22 height 8
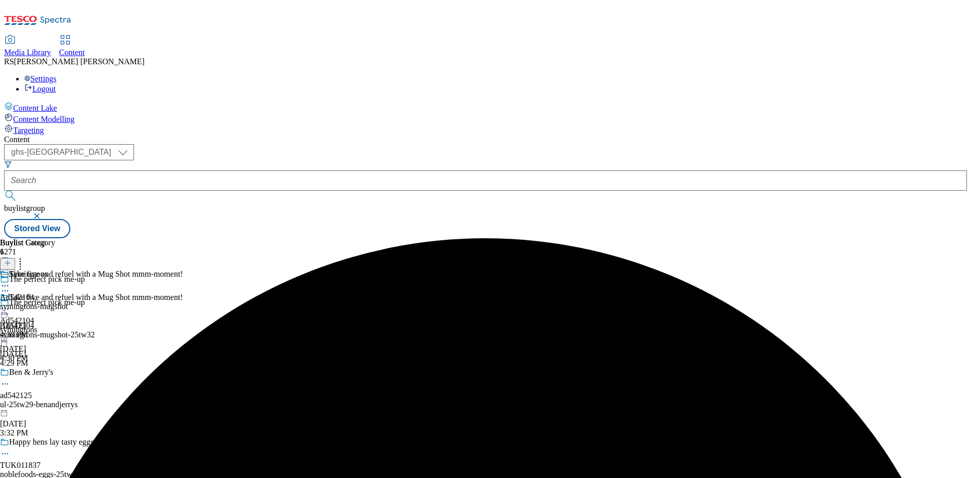
click at [10, 304] on icon at bounding box center [5, 309] width 10 height 10
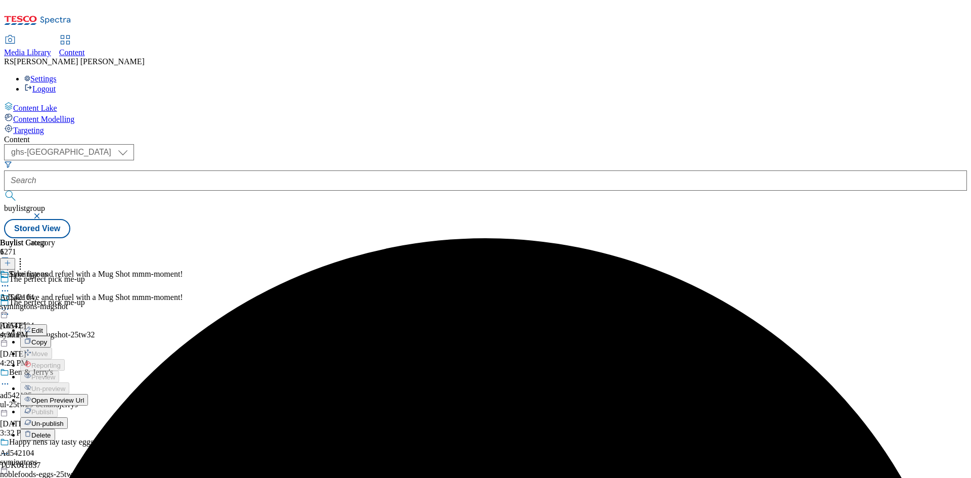
click at [84, 397] on span "Open Preview Url" at bounding box center [57, 401] width 53 height 8
